Goal: Check status: Check status

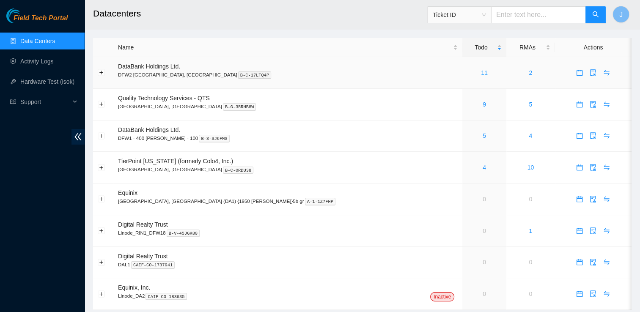
click at [481, 69] on link "11" at bounding box center [484, 72] width 7 height 7
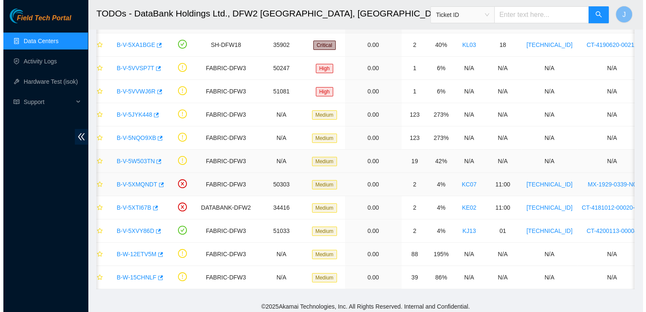
scroll to position [66, 0]
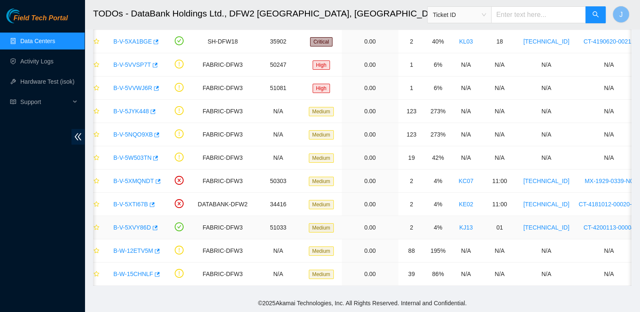
click at [130, 224] on link "B-V-5XVY86D" at bounding box center [132, 227] width 38 height 7
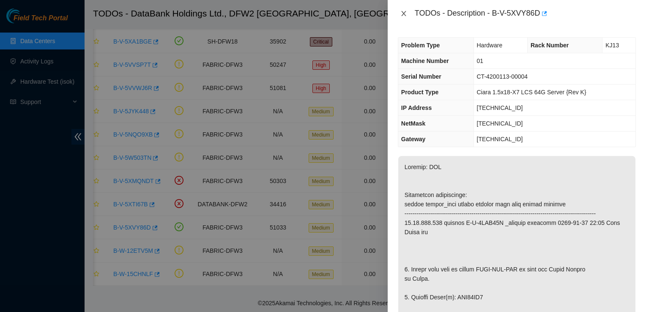
click at [409, 12] on button "Close" at bounding box center [404, 14] width 12 height 8
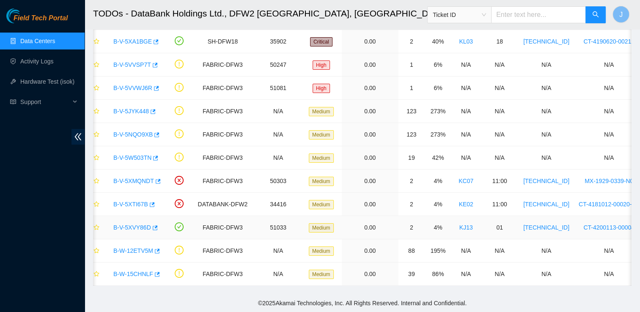
click at [135, 232] on td "B-V-5XVY86D" at bounding box center [134, 227] width 61 height 23
click at [142, 224] on link "B-V-5XVY86D" at bounding box center [132, 227] width 38 height 7
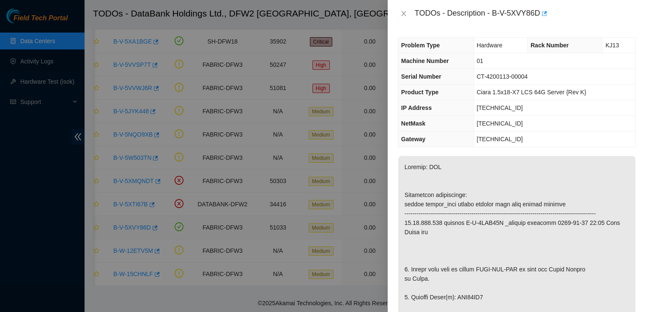
drag, startPoint x: 494, startPoint y: 14, endPoint x: 539, endPoint y: 21, distance: 45.8
click at [539, 21] on div "TODOs - Description - B-V-5XVY86D" at bounding box center [517, 13] width 258 height 27
copy div "B-V-5XVY86D"
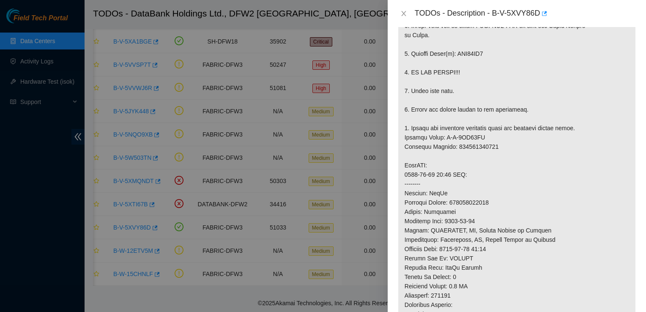
scroll to position [244, 0]
click at [423, 145] on p at bounding box center [516, 155] width 237 height 487
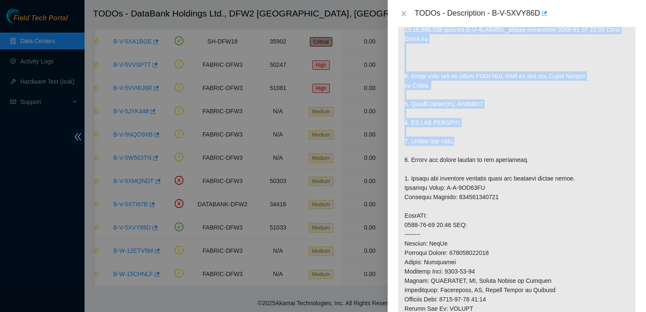
scroll to position [179, 0]
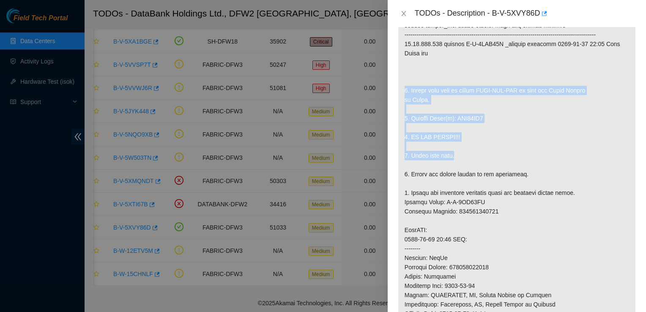
drag, startPoint x: 462, startPoint y: 100, endPoint x: 403, endPoint y: 96, distance: 59.8
click at [403, 96] on p at bounding box center [516, 220] width 237 height 487
copy p "1. Safely shut down by typing CTRL-ALT-DEL or with the Power Button in Front. 2…"
click at [625, 162] on p at bounding box center [516, 220] width 237 height 487
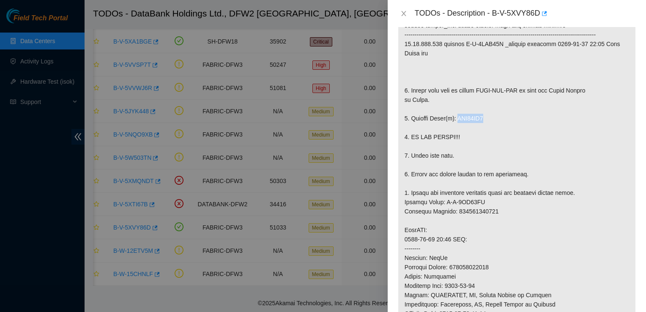
drag, startPoint x: 482, startPoint y: 126, endPoint x: 455, endPoint y: 123, distance: 27.2
click at [455, 123] on p at bounding box center [516, 220] width 237 height 487
copy p "WJG04AT1"
click at [465, 182] on p at bounding box center [516, 220] width 237 height 487
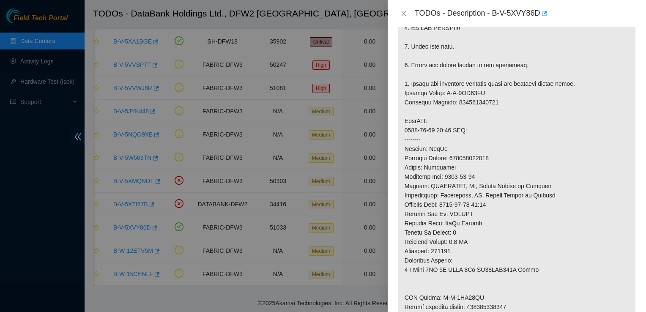
scroll to position [291, 0]
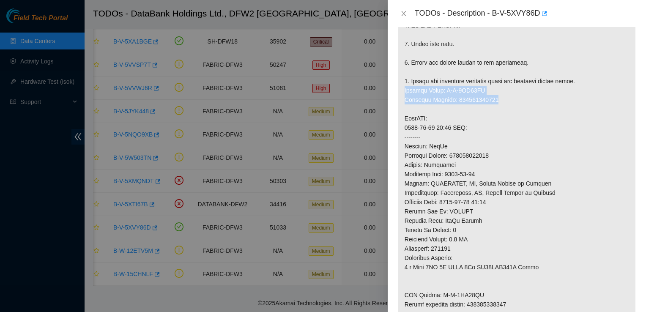
drag, startPoint x: 501, startPoint y: 107, endPoint x: 404, endPoint y: 97, distance: 97.4
click at [404, 97] on p at bounding box center [516, 108] width 237 height 487
copy p "Service Order: B-V-5XY41MH Tracking Numbers: 463470064162"
click at [434, 232] on p at bounding box center [516, 108] width 237 height 487
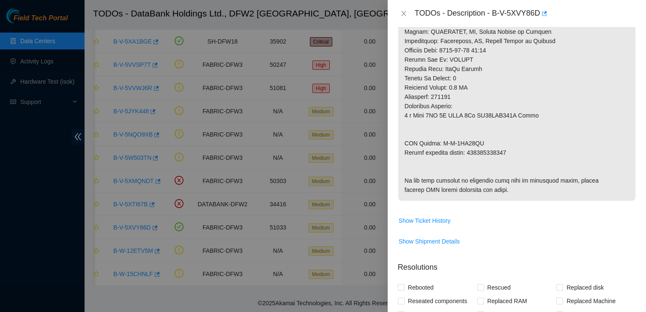
scroll to position [448, 0]
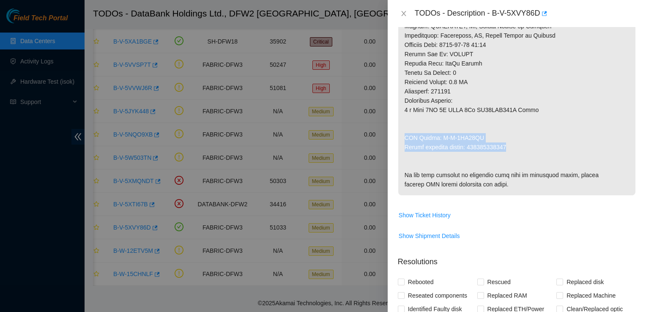
drag, startPoint x: 516, startPoint y: 158, endPoint x: 404, endPoint y: 142, distance: 113.3
copy p "RMA Return: B-V-5XY41MQ Return tracking number: 463470064173"
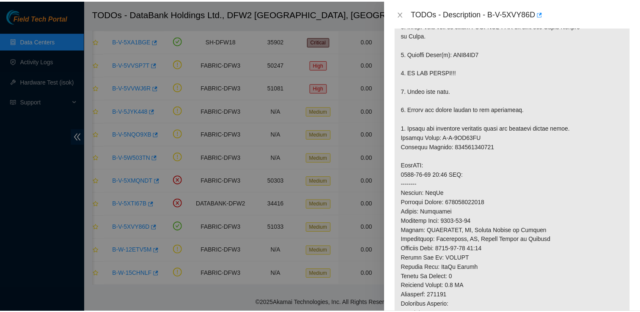
scroll to position [249, 0]
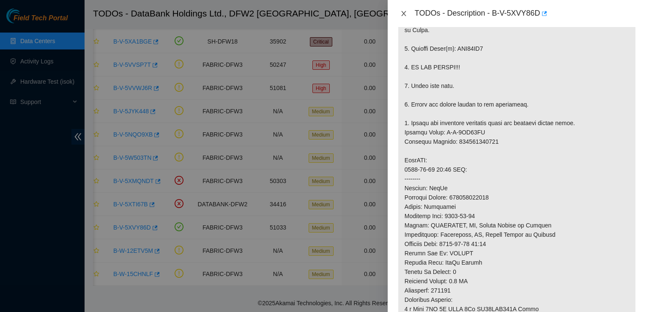
click at [407, 12] on button "Close" at bounding box center [404, 14] width 12 height 8
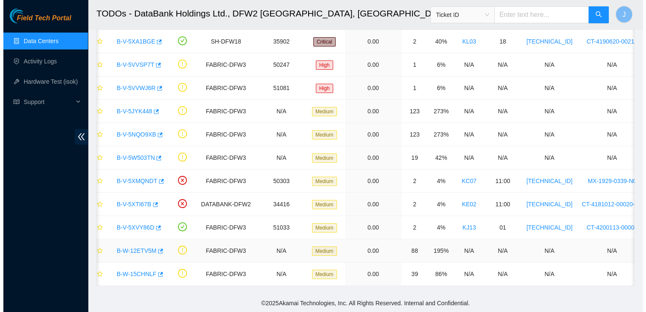
scroll to position [245, 0]
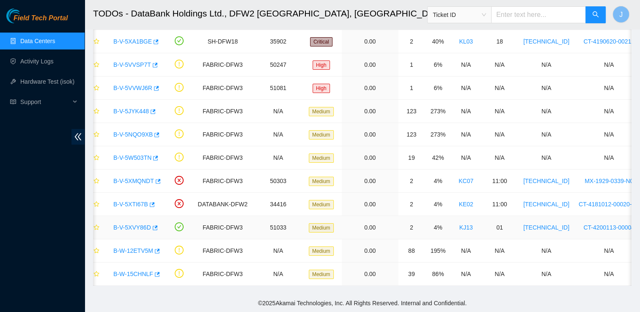
click at [122, 224] on link "B-V-5XVY86D" at bounding box center [132, 227] width 38 height 7
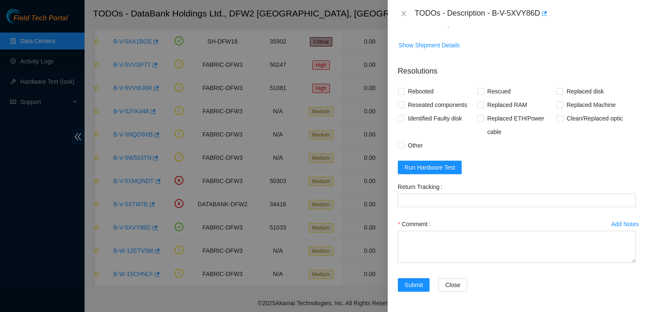
scroll to position [684, 0]
click at [434, 165] on span "Run Hardware Test" at bounding box center [430, 167] width 51 height 9
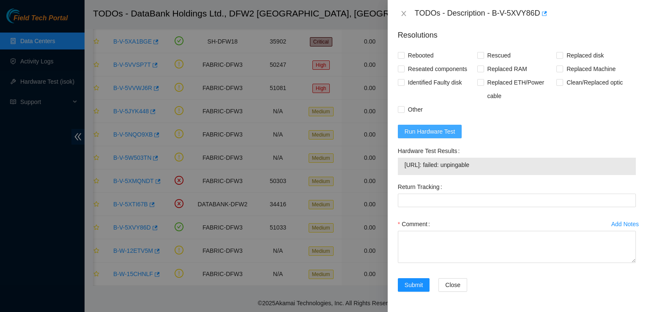
click at [434, 136] on span "Run Hardware Test" at bounding box center [430, 131] width 51 height 9
click at [404, 16] on icon "close" at bounding box center [404, 13] width 7 height 7
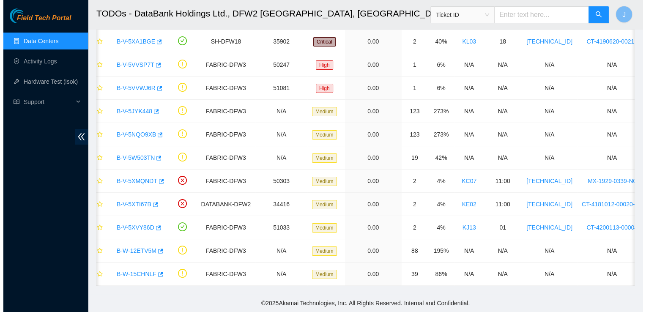
scroll to position [191, 0]
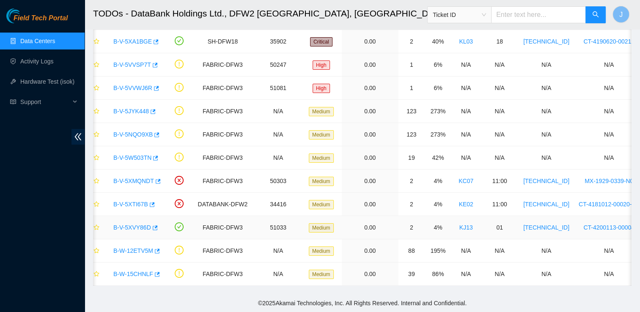
click at [147, 231] on td "B-V-5XVY86D" at bounding box center [134, 227] width 61 height 23
click at [140, 247] on link "B-W-12ETV5M" at bounding box center [133, 250] width 40 height 7
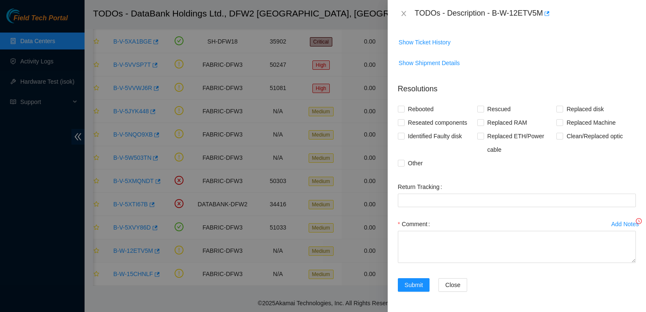
scroll to position [146, 0]
click at [425, 48] on button "Show Ticket History" at bounding box center [424, 43] width 53 height 14
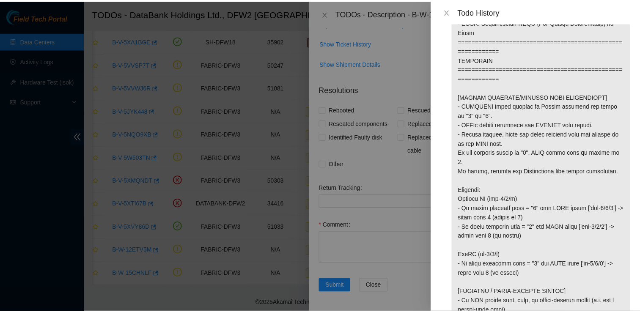
scroll to position [221, 0]
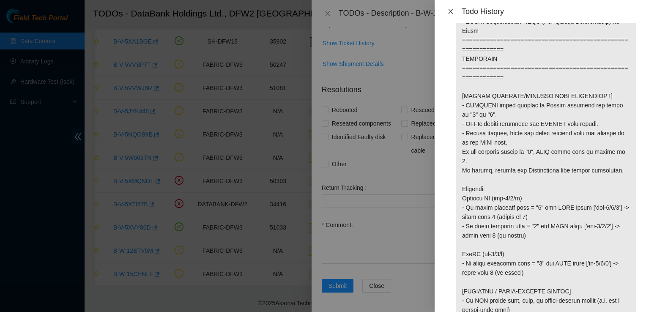
click at [450, 13] on icon "close" at bounding box center [450, 11] width 5 height 5
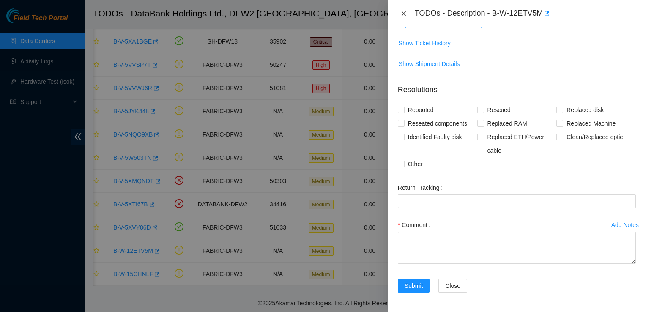
click at [403, 14] on icon "close" at bounding box center [403, 13] width 5 height 5
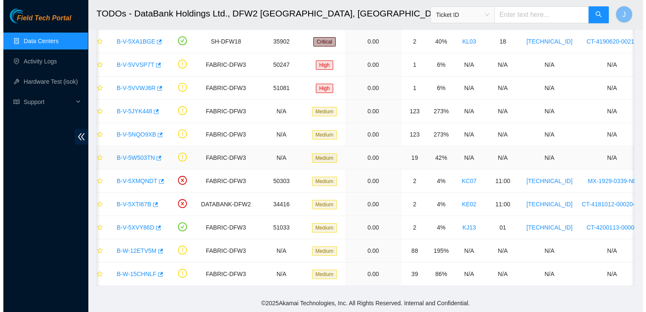
scroll to position [173, 0]
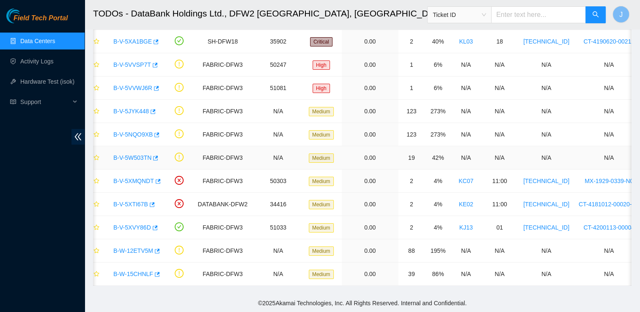
click at [137, 154] on link "B-V-5W503TN" at bounding box center [132, 157] width 38 height 7
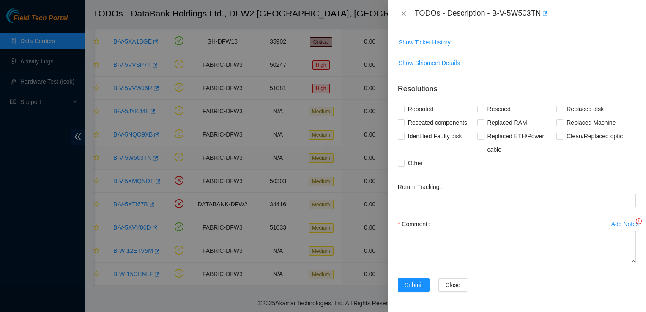
scroll to position [146, 0]
click at [441, 47] on button "Show Ticket History" at bounding box center [424, 43] width 53 height 14
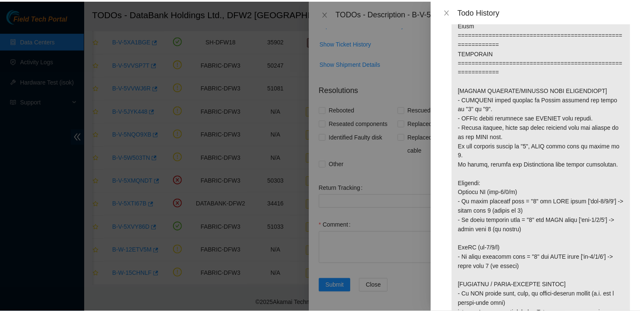
scroll to position [227, 0]
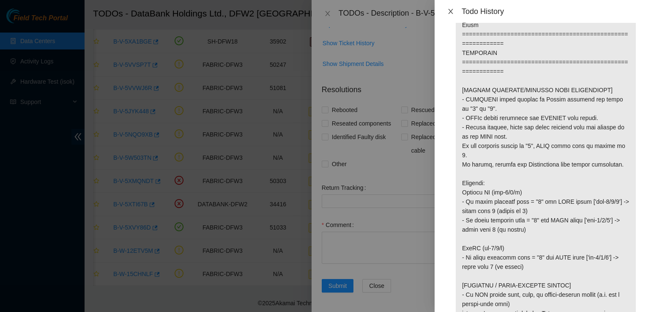
click at [454, 13] on button "Close" at bounding box center [451, 12] width 12 height 8
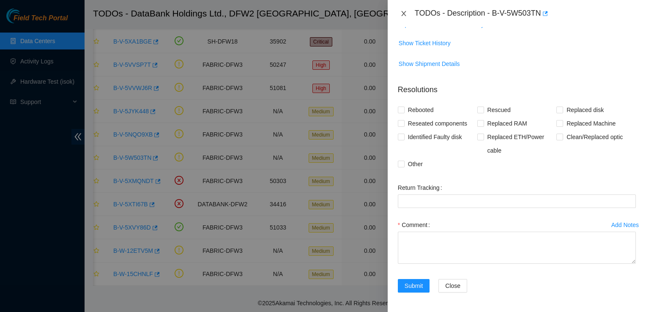
click at [403, 13] on icon "close" at bounding box center [403, 13] width 5 height 5
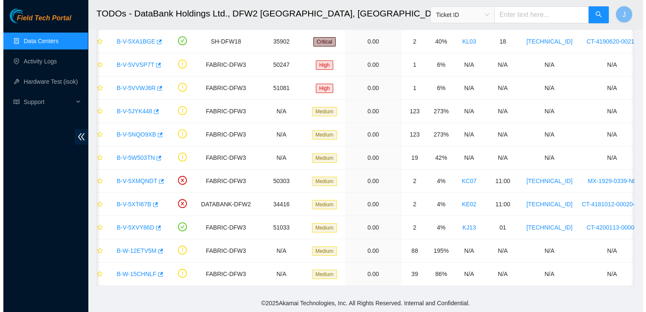
scroll to position [173, 0]
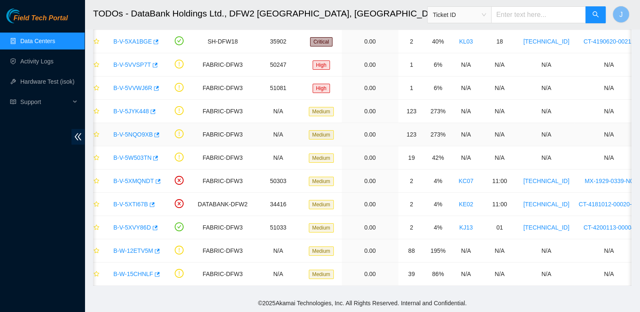
click at [140, 131] on link "B-V-5NQO9XB" at bounding box center [132, 134] width 39 height 7
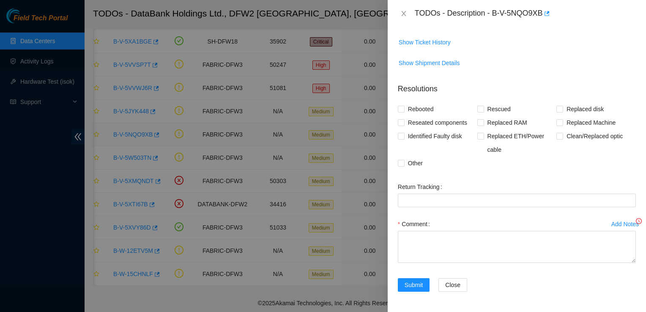
scroll to position [146, 0]
click at [446, 44] on span "Show Ticket History" at bounding box center [425, 42] width 52 height 9
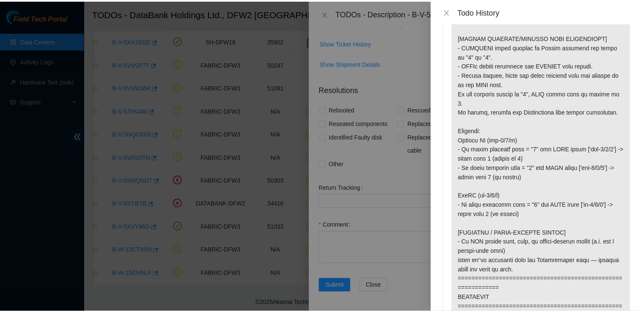
scroll to position [279, 0]
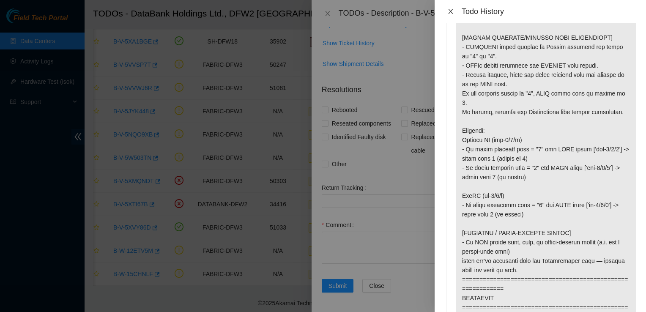
click at [455, 11] on button "Close" at bounding box center [451, 12] width 12 height 8
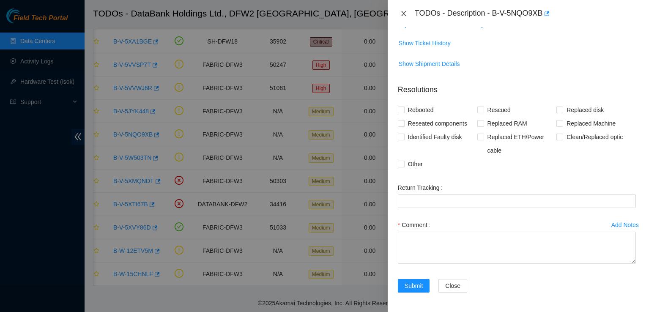
click at [404, 11] on icon "close" at bounding box center [404, 13] width 7 height 7
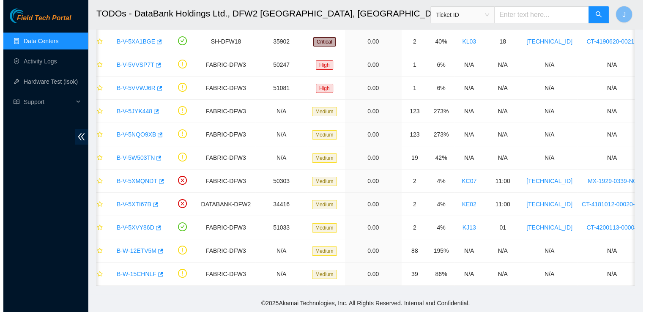
scroll to position [173, 0]
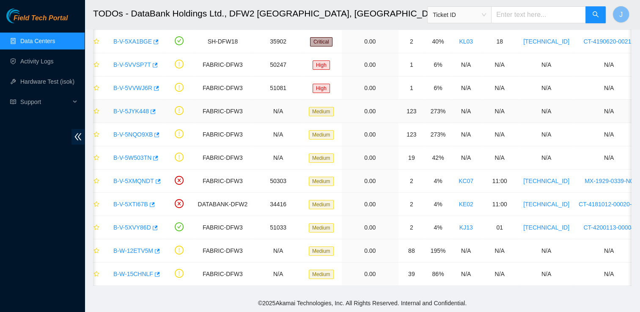
click at [137, 108] on link "B-V-5JYK448" at bounding box center [131, 111] width 36 height 7
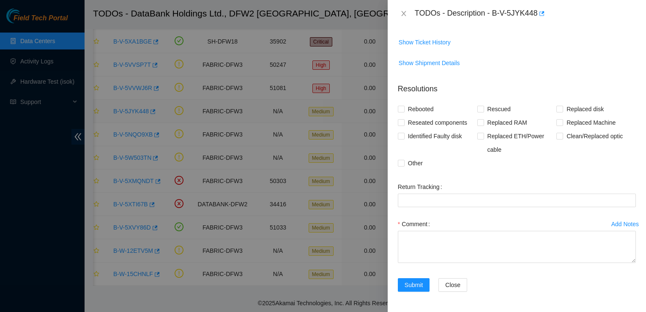
scroll to position [146, 0]
click at [426, 39] on span "Show Ticket History" at bounding box center [425, 42] width 52 height 9
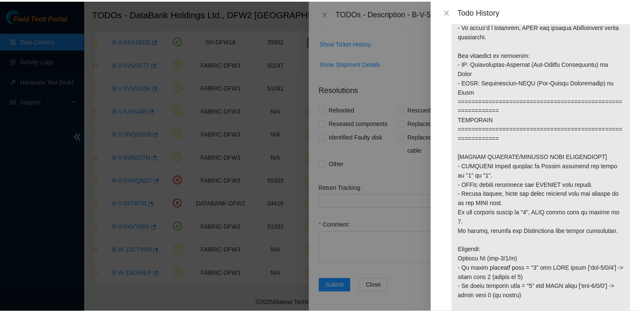
scroll to position [164, 0]
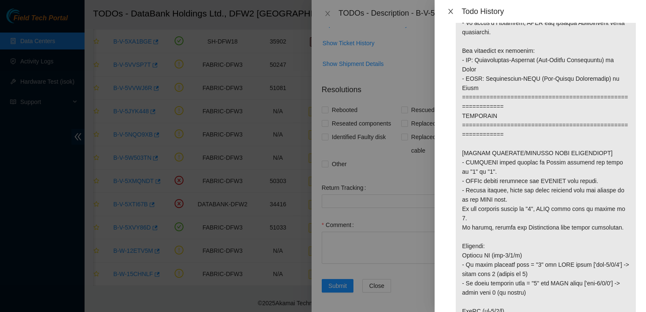
click at [450, 8] on button "Close" at bounding box center [451, 12] width 12 height 8
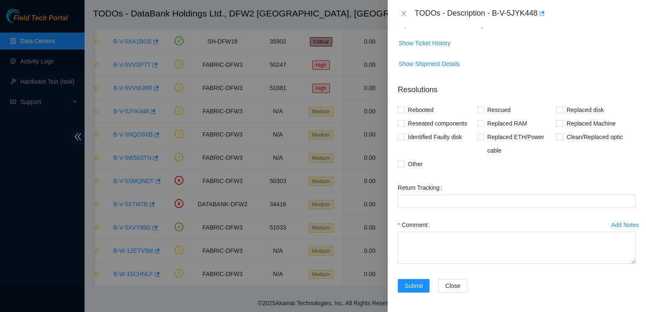
click at [401, 19] on div "TODOs - Description - B-V-5JYK448" at bounding box center [517, 14] width 238 height 14
click at [405, 14] on icon "close" at bounding box center [404, 13] width 7 height 7
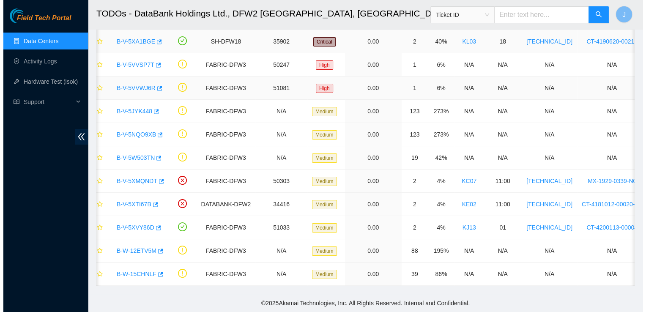
scroll to position [173, 0]
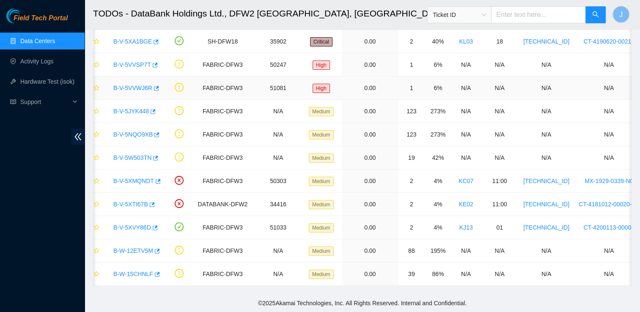
click at [137, 85] on link "B-V-5VVWJ6R" at bounding box center [132, 88] width 39 height 7
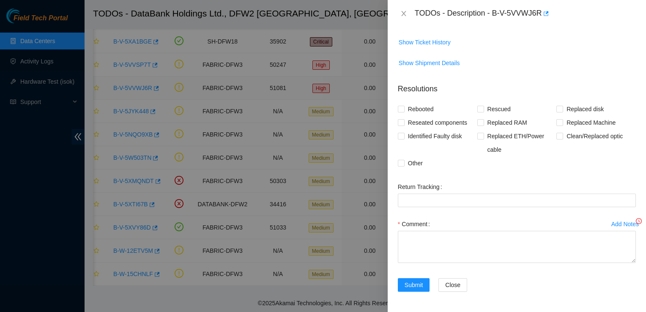
scroll to position [161, 0]
click at [437, 40] on span "Show Ticket History" at bounding box center [425, 43] width 52 height 9
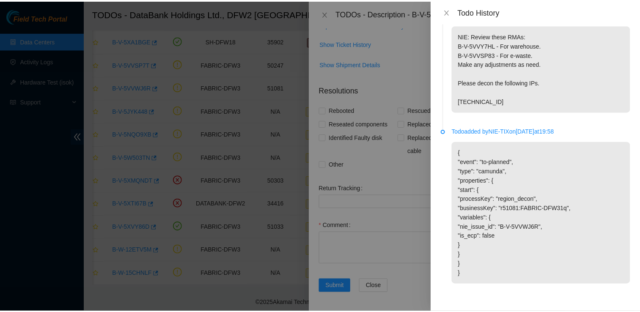
scroll to position [0, 0]
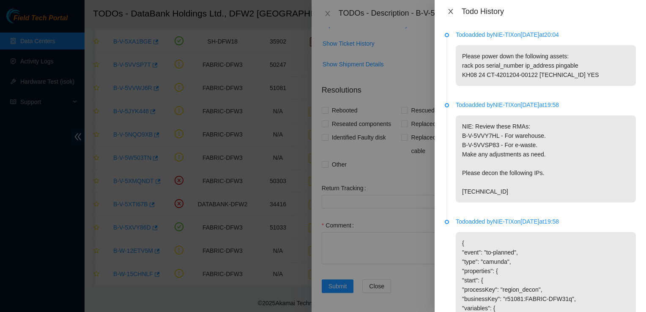
click at [449, 11] on icon "close" at bounding box center [451, 11] width 7 height 7
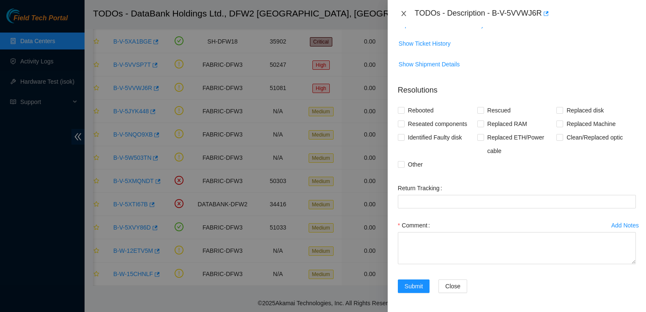
click at [406, 13] on icon "close" at bounding box center [404, 13] width 7 height 7
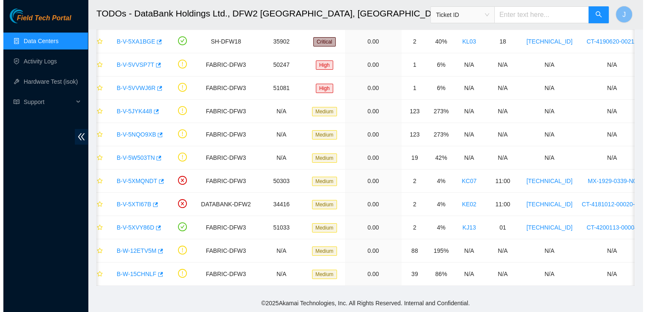
scroll to position [173, 0]
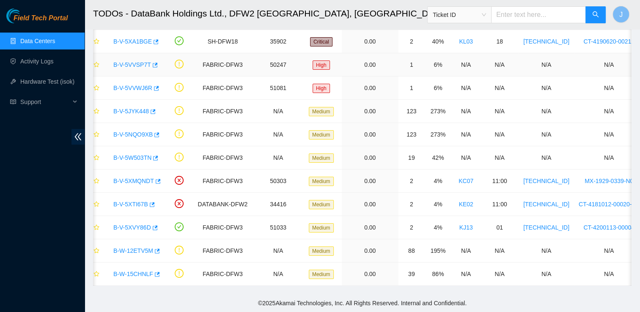
click at [137, 58] on div "B-V-5VVSP7T" at bounding box center [135, 65] width 52 height 14
click at [133, 61] on link "B-V-5VVSP7T" at bounding box center [132, 64] width 38 height 7
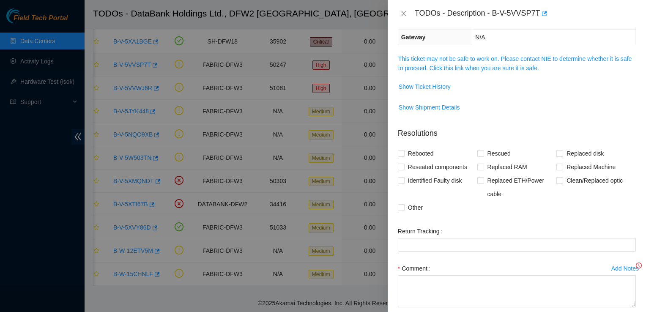
scroll to position [161, 0]
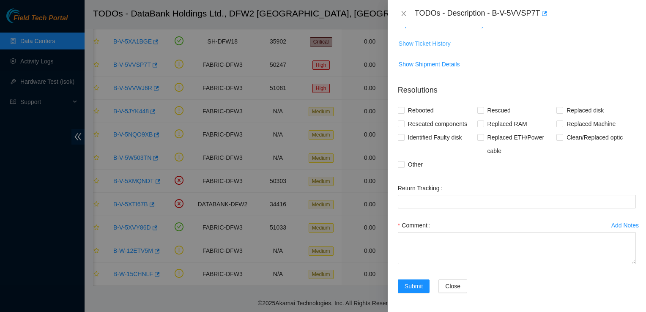
click at [448, 44] on span "Show Ticket History" at bounding box center [425, 43] width 52 height 9
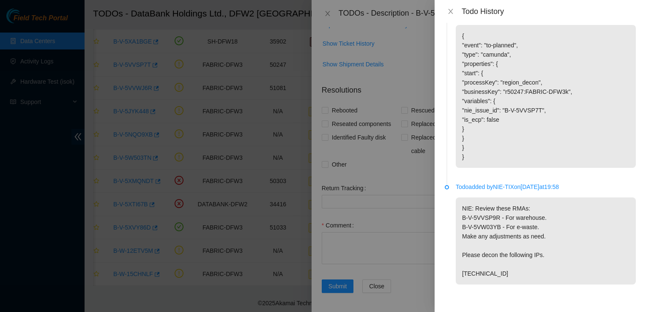
scroll to position [0, 0]
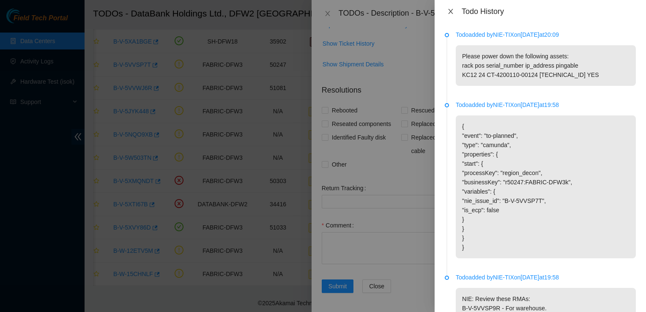
click at [450, 10] on icon "close" at bounding box center [450, 11] width 5 height 5
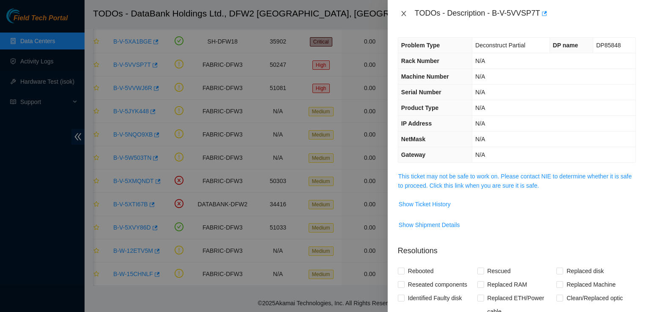
click at [401, 12] on icon "close" at bounding box center [404, 13] width 7 height 7
